Goal: Task Accomplishment & Management: Use online tool/utility

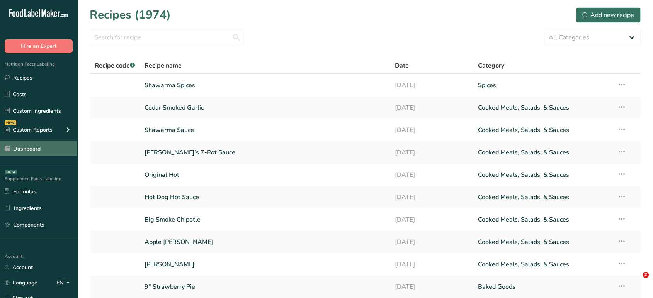
click at [22, 149] on link "Dashboard" at bounding box center [38, 149] width 77 height 15
click at [51, 151] on link "Dashboard" at bounding box center [38, 149] width 77 height 15
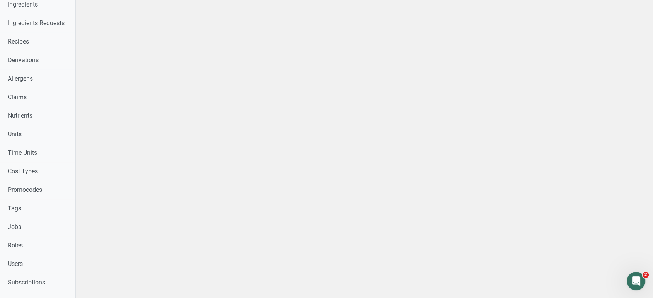
scroll to position [251, 0]
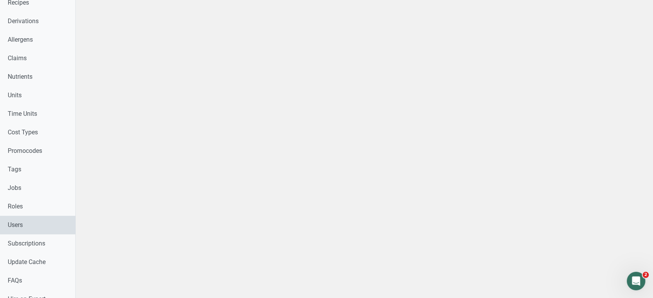
click at [33, 229] on link "Users" at bounding box center [37, 225] width 75 height 19
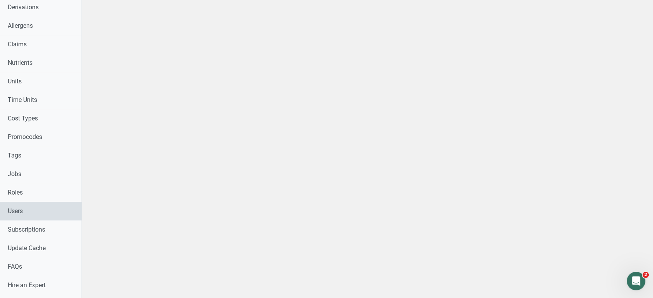
scroll to position [342, 0]
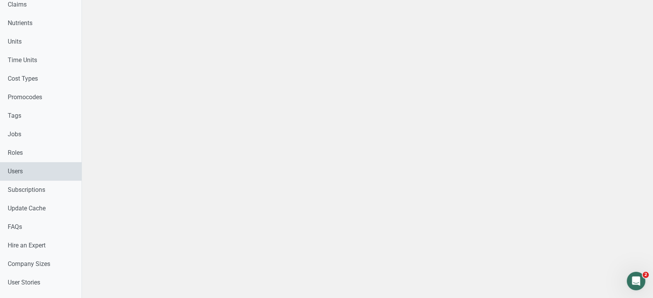
click at [67, 171] on link "Users" at bounding box center [41, 171] width 82 height 19
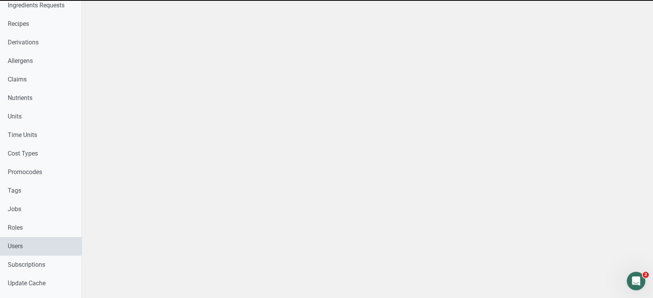
scroll to position [0, 0]
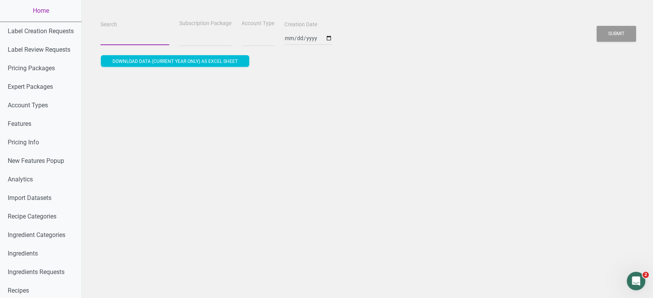
click at [140, 39] on input "Search" at bounding box center [135, 38] width 69 height 14
paste input "[PERSON_NAME][EMAIL_ADDRESS][PERSON_NAME][PERSON_NAME][DOMAIN_NAME]"
type input "[PERSON_NAME][EMAIL_ADDRESS][PERSON_NAME][PERSON_NAME][DOMAIN_NAME]"
select select
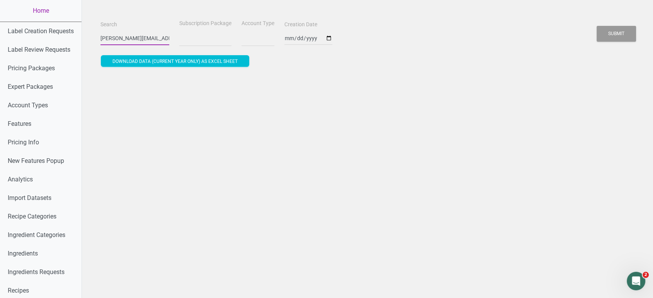
type input "[PERSON_NAME][EMAIL_ADDRESS][PERSON_NAME][PERSON_NAME][DOMAIN_NAME]"
click at [597, 26] on button "Submit" at bounding box center [616, 34] width 39 height 16
select select
click at [597, 26] on button "Submit" at bounding box center [616, 34] width 39 height 16
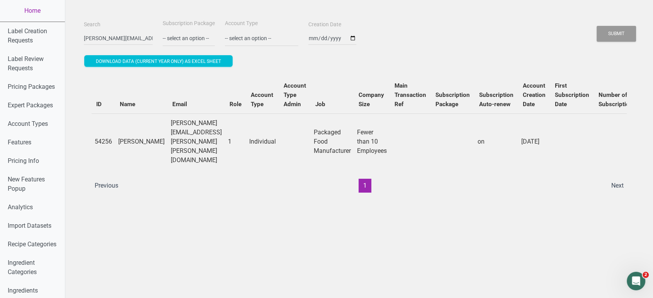
click at [138, 36] on div "Search [PERSON_NAME][EMAIL_ADDRESS][PERSON_NAME][PERSON_NAME][DOMAIN_NAME]" at bounding box center [118, 33] width 73 height 26
drag, startPoint x: 137, startPoint y: 38, endPoint x: 73, endPoint y: 43, distance: 63.6
paste input "[PERSON_NAME][EMAIL_ADDRESS][DOMAIN_NAME]"
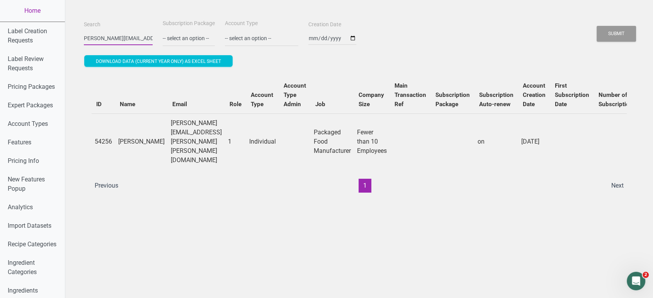
type input "[PERSON_NAME][EMAIL_ADDRESS][DOMAIN_NAME]"
click at [597, 26] on button "Submit" at bounding box center [616, 34] width 39 height 16
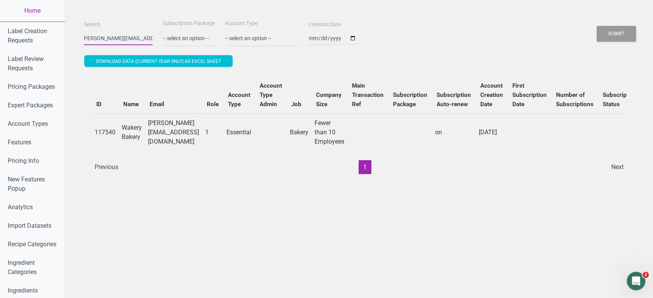
scroll to position [0, 0]
